Goal: Information Seeking & Learning: Stay updated

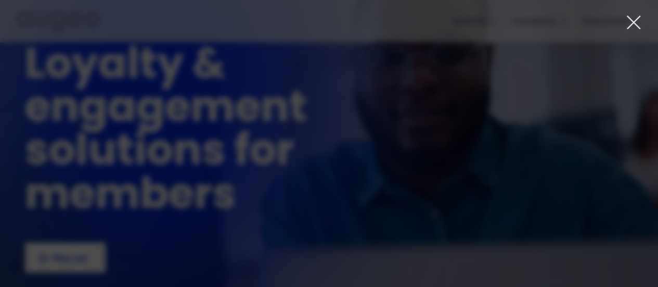
scroll to position [30, 0]
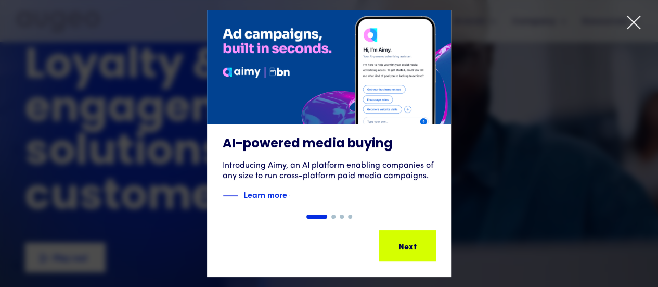
click at [634, 18] on icon at bounding box center [634, 23] width 16 height 16
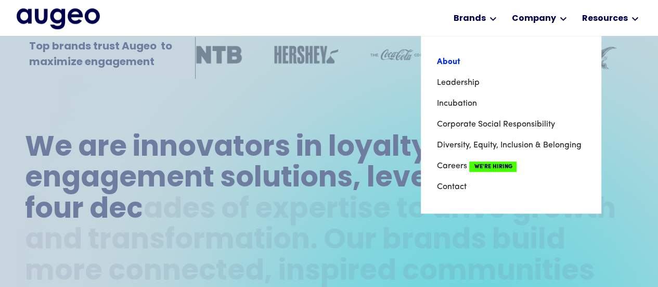
scroll to position [382, 0]
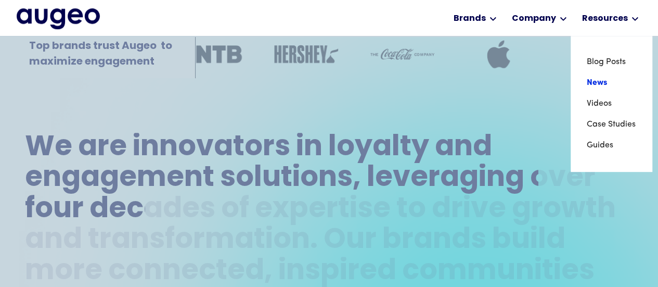
click at [602, 81] on link "News" at bounding box center [612, 82] width 50 height 21
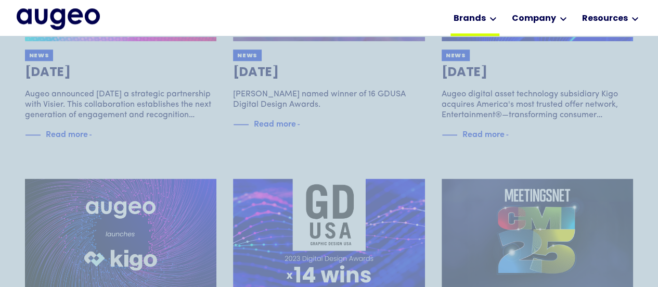
scroll to position [519, 0]
